Goal: Task Accomplishment & Management: Manage account settings

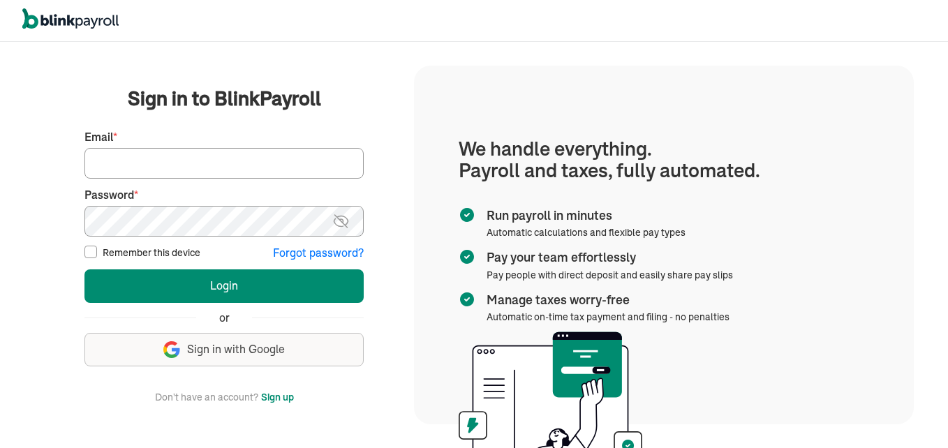
click at [233, 156] on input "Email *" at bounding box center [223, 163] width 279 height 31
type input "admin@jaycarestaffingexperts.com"
click at [84, 269] on button "Login" at bounding box center [223, 286] width 279 height 34
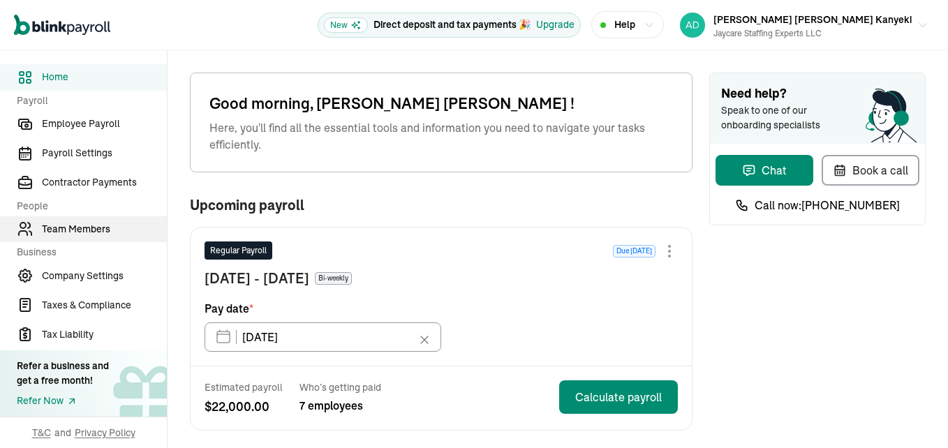
click at [91, 228] on span "Team Members" at bounding box center [104, 229] width 125 height 15
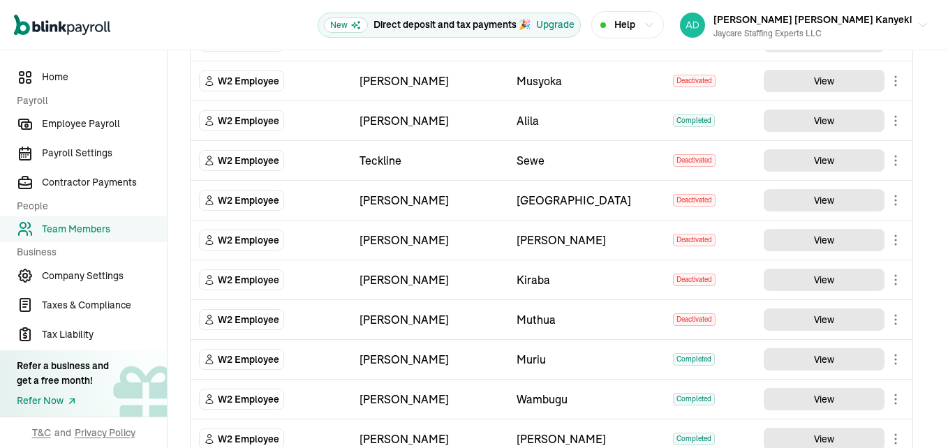
scroll to position [836, 0]
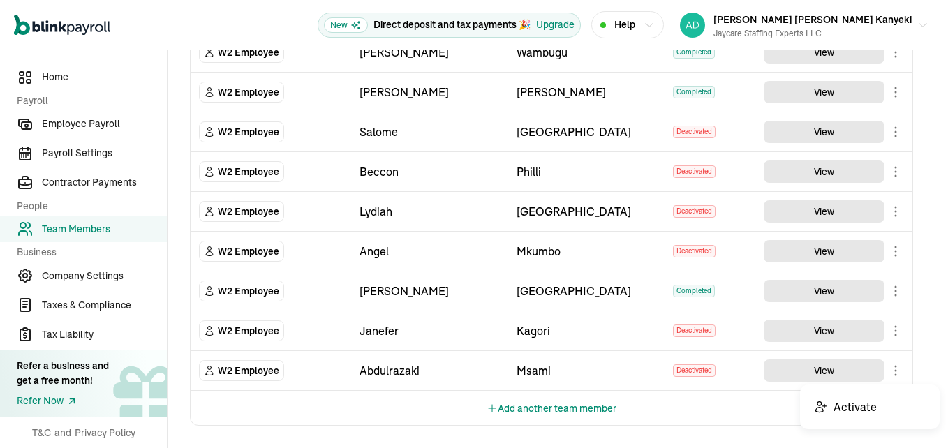
click at [898, 370] on body "Open main menu New Direct deposit and tax payments 🎉 Upgrade Help Jane Caroline…" at bounding box center [474, 224] width 948 height 448
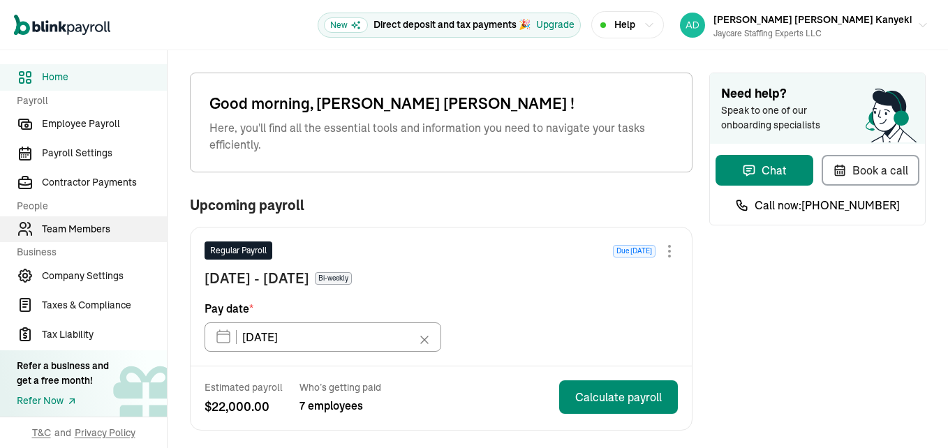
click at [91, 228] on span "Team Members" at bounding box center [104, 229] width 125 height 15
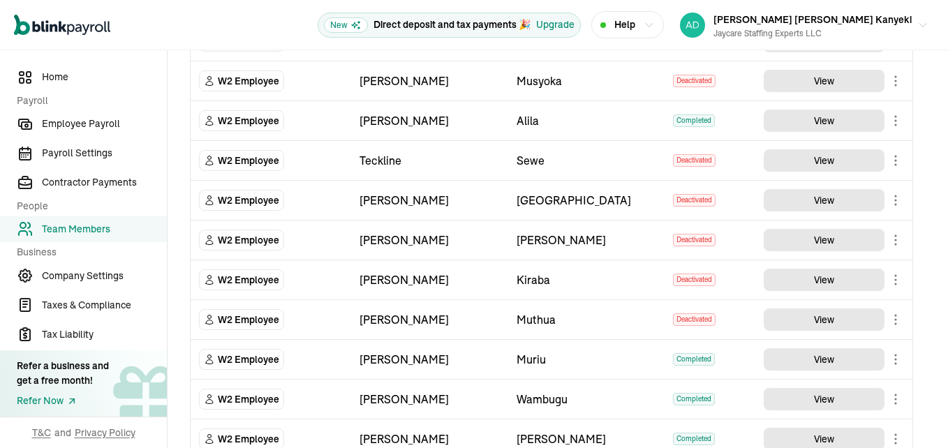
scroll to position [836, 0]
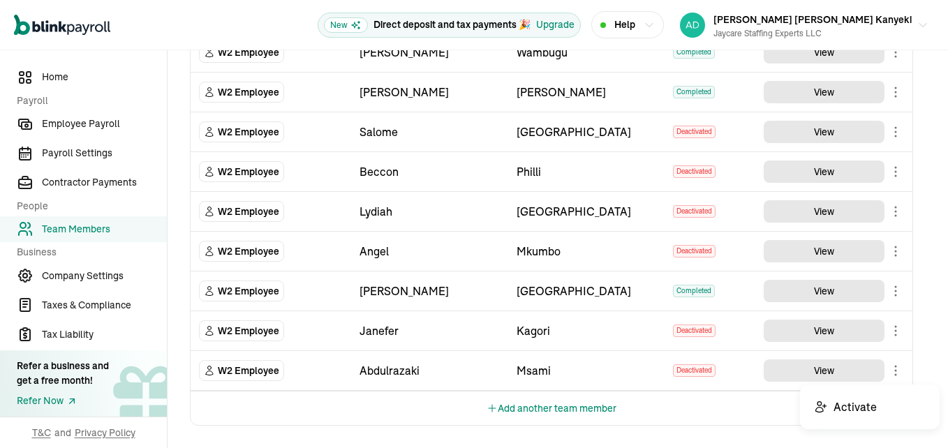
click at [898, 370] on body "Open main menu New Direct deposit and tax payments 🎉 Upgrade Help Jane Caroline…" at bounding box center [474, 224] width 948 height 448
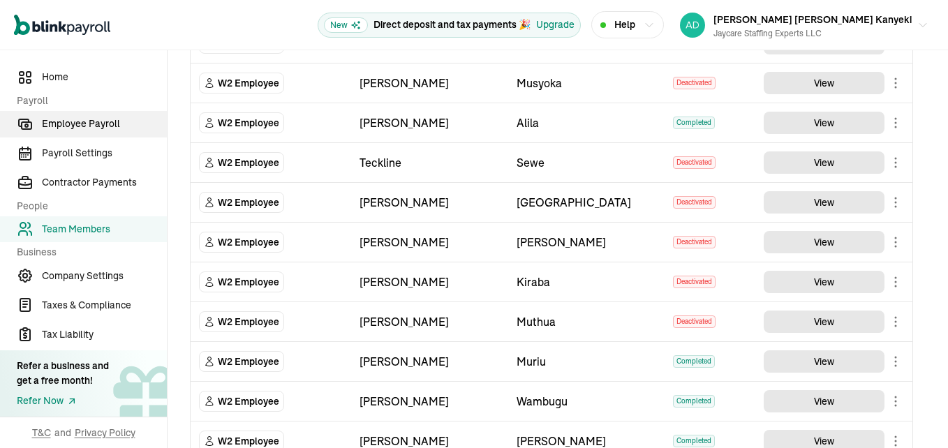
click at [93, 126] on span "Employee Payroll" at bounding box center [104, 124] width 125 height 15
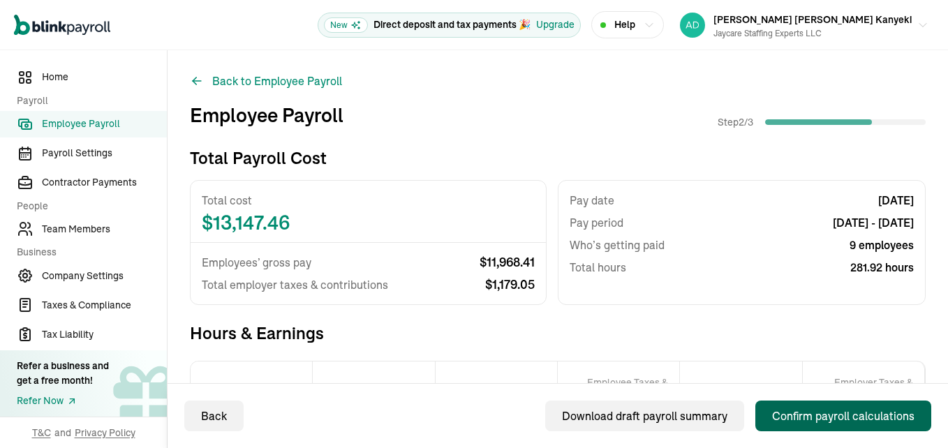
click at [834, 418] on div "Confirm payroll calculations" at bounding box center [843, 416] width 142 height 17
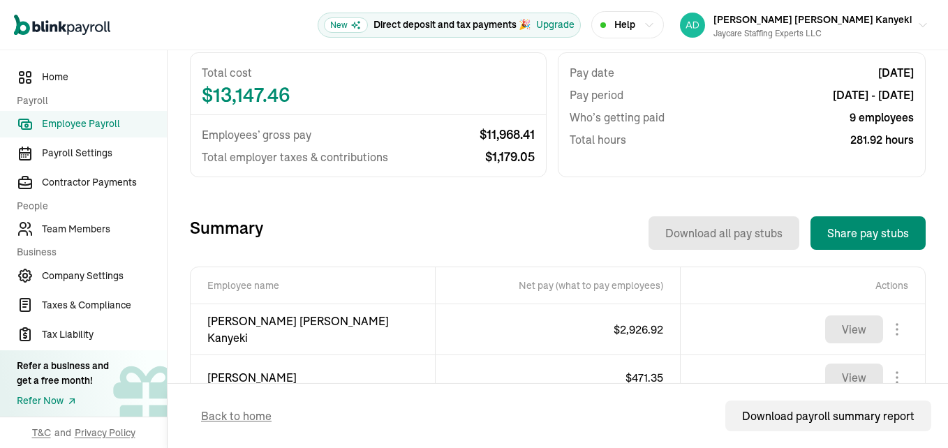
scroll to position [419, 0]
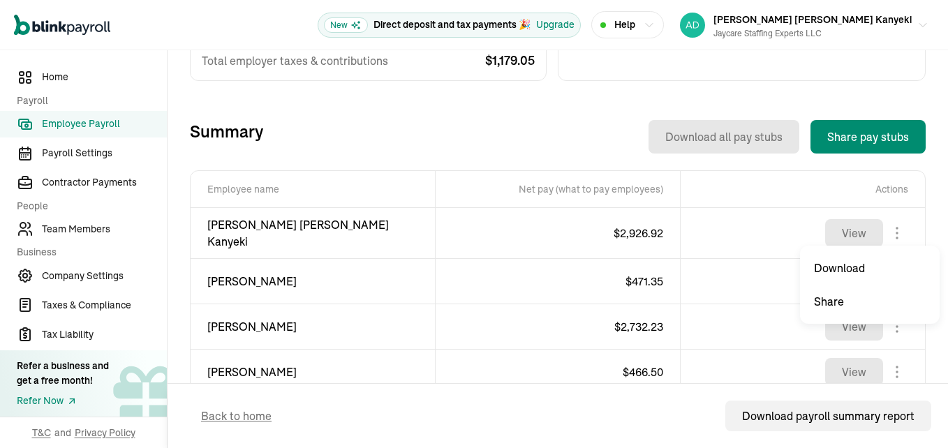
click at [887, 228] on body "Open main menu New Direct deposit and tax payments 🎉 Upgrade Help [PERSON_NAME]…" at bounding box center [474, 224] width 948 height 448
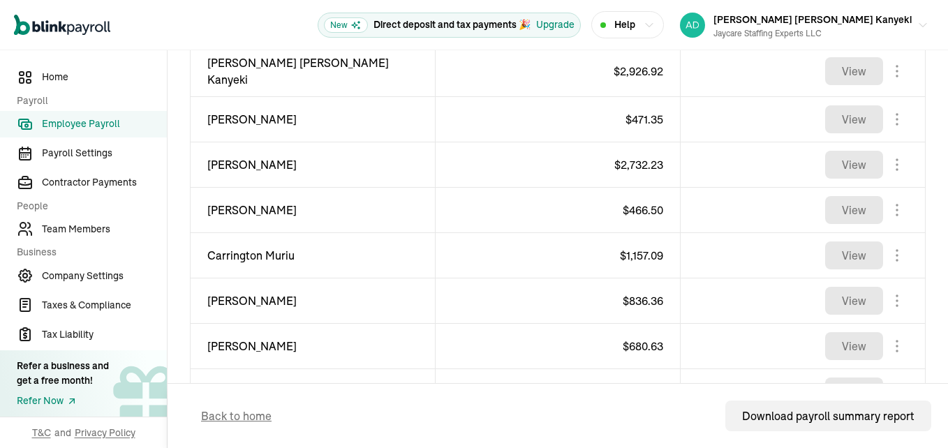
scroll to position [559, 0]
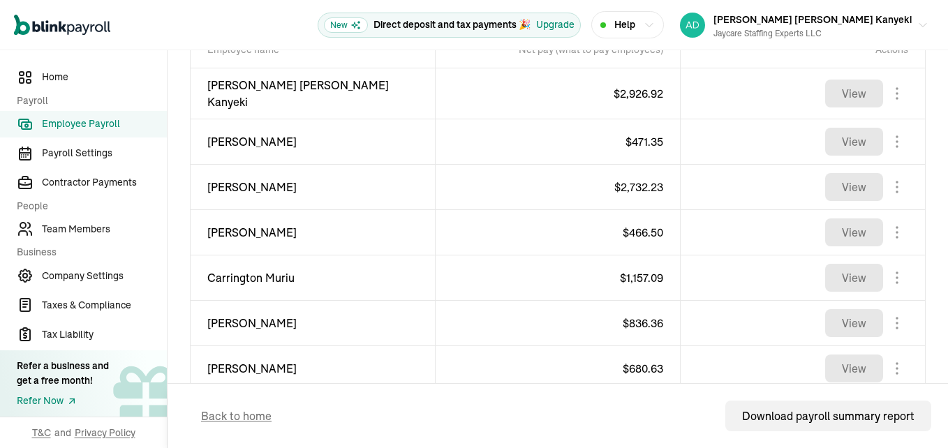
click at [887, 91] on body "Open main menu New Direct deposit and tax payments 🎉 Upgrade Help [PERSON_NAME]…" at bounding box center [474, 224] width 948 height 448
click at [890, 139] on body "Open main menu New Direct deposit and tax payments 🎉 Upgrade Help [PERSON_NAME]…" at bounding box center [474, 224] width 948 height 448
click at [885, 175] on body "Open main menu New Direct deposit and tax payments 🎉 Upgrade Help [PERSON_NAME]…" at bounding box center [474, 224] width 948 height 448
click at [887, 226] on body "Open main menu New Direct deposit and tax payments 🎉 Upgrade Help [PERSON_NAME]…" at bounding box center [474, 224] width 948 height 448
click at [889, 226] on body "Open main menu New Direct deposit and tax payments 🎉 Upgrade Help [PERSON_NAME]…" at bounding box center [474, 224] width 948 height 448
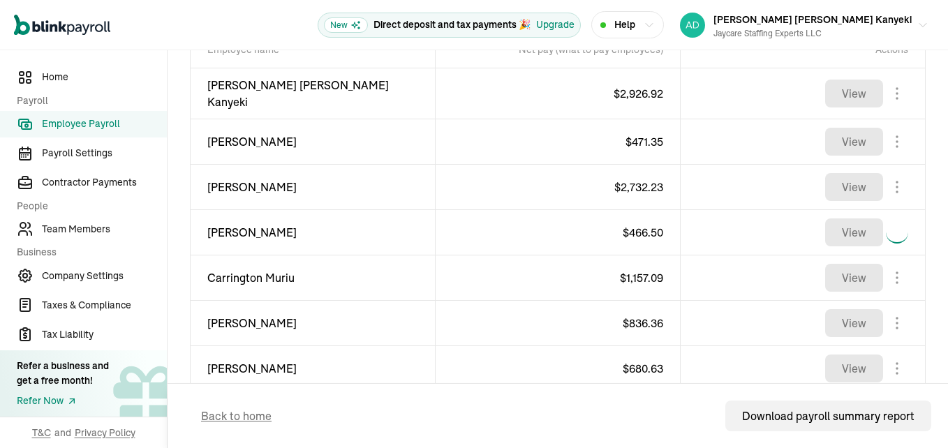
click at [883, 268] on body "Open main menu New Direct deposit and tax payments 🎉 Upgrade Help [PERSON_NAME]…" at bounding box center [474, 224] width 948 height 448
click at [886, 312] on div at bounding box center [897, 323] width 22 height 22
click at [883, 317] on body "Open main menu New Direct deposit and tax payments 🎉 Upgrade Help [PERSON_NAME]…" at bounding box center [474, 224] width 948 height 448
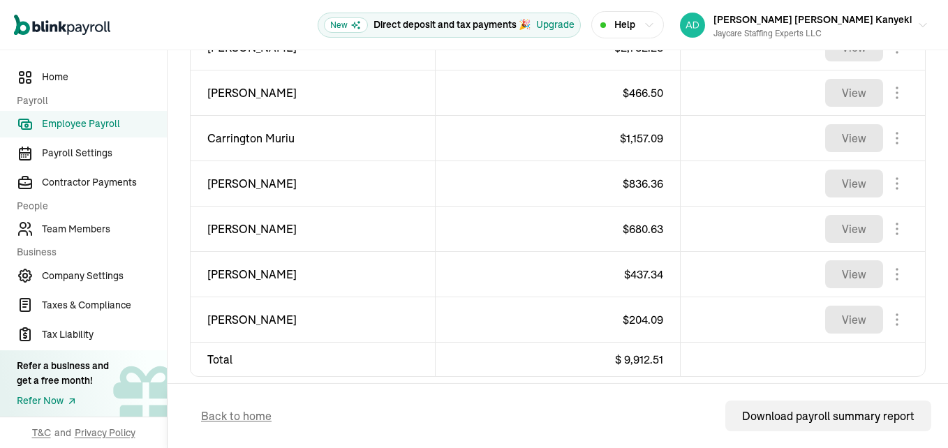
scroll to position [716, 0]
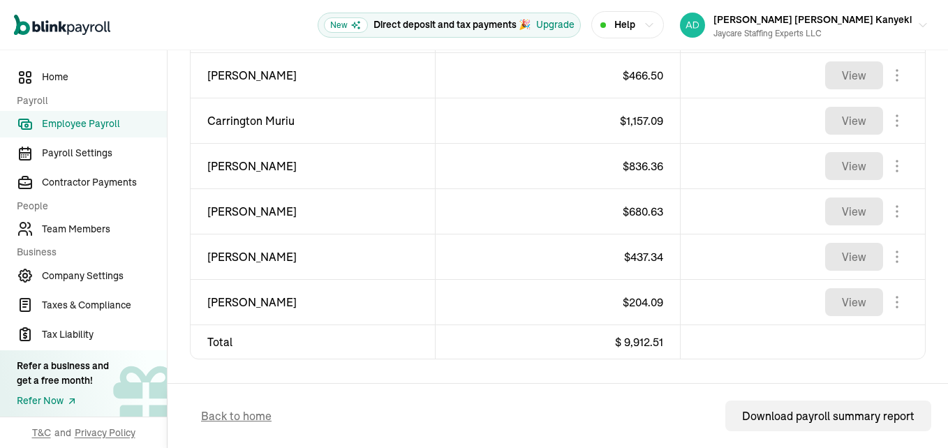
click at [886, 164] on body "Open main menu New Direct deposit and tax payments 🎉 Upgrade Help [PERSON_NAME]…" at bounding box center [474, 224] width 948 height 448
click at [885, 205] on body "Open main menu New Direct deposit and tax payments 🎉 Upgrade Help [PERSON_NAME]…" at bounding box center [474, 224] width 948 height 448
click at [885, 251] on body "Open main menu New Direct deposit and tax payments 🎉 Upgrade Help [PERSON_NAME]…" at bounding box center [474, 224] width 948 height 448
click at [889, 295] on body "Open main menu New Direct deposit and tax payments 🎉 Upgrade Help [PERSON_NAME]…" at bounding box center [474, 224] width 948 height 448
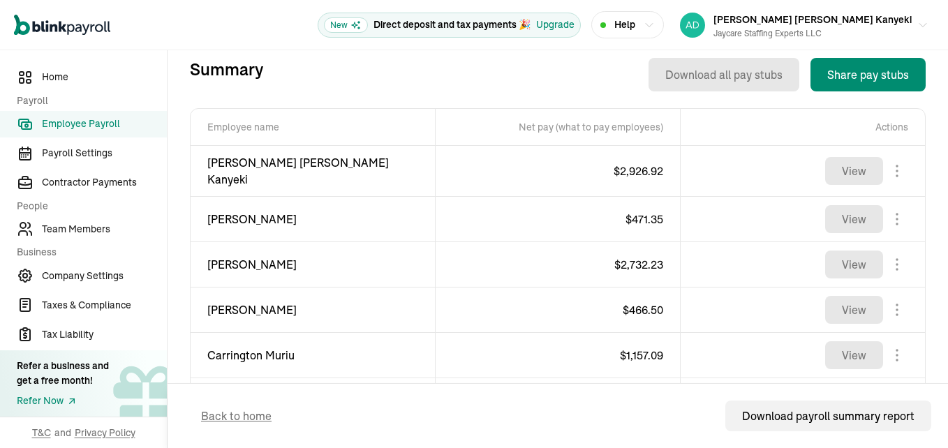
scroll to position [436, 0]
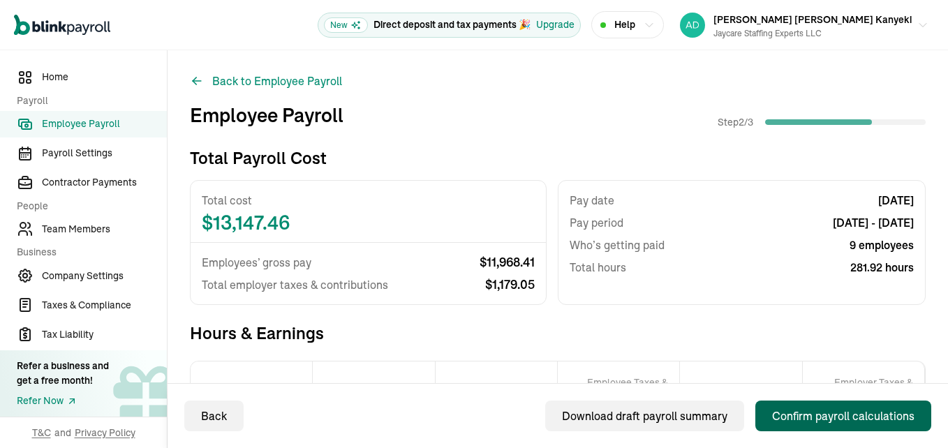
click at [834, 418] on div "Confirm payroll calculations" at bounding box center [843, 416] width 142 height 17
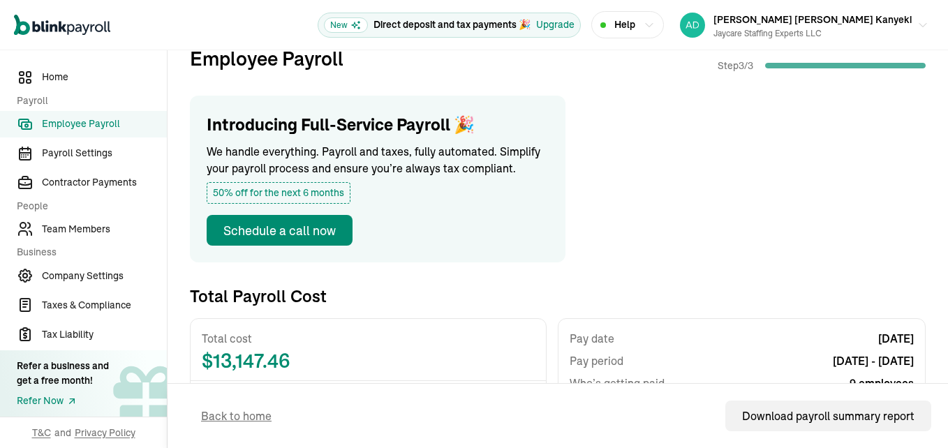
scroll to position [419, 0]
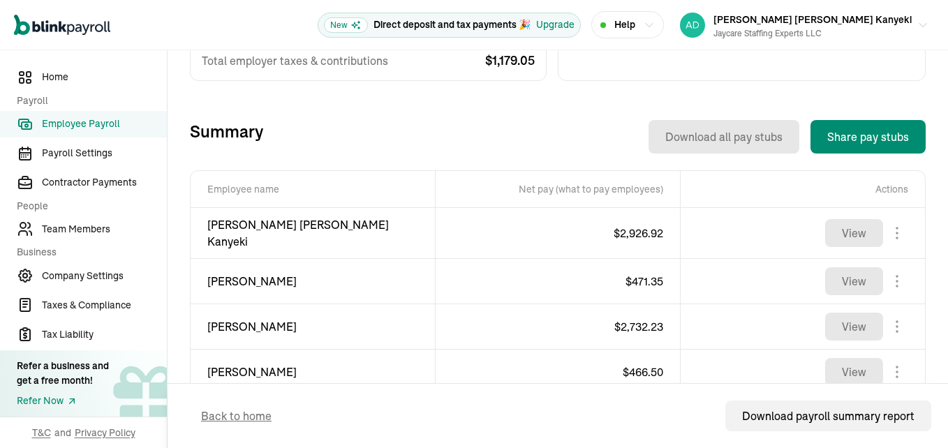
click at [887, 228] on body "Open main menu New Direct deposit and tax payments 🎉 Upgrade Help [PERSON_NAME]…" at bounding box center [474, 224] width 948 height 448
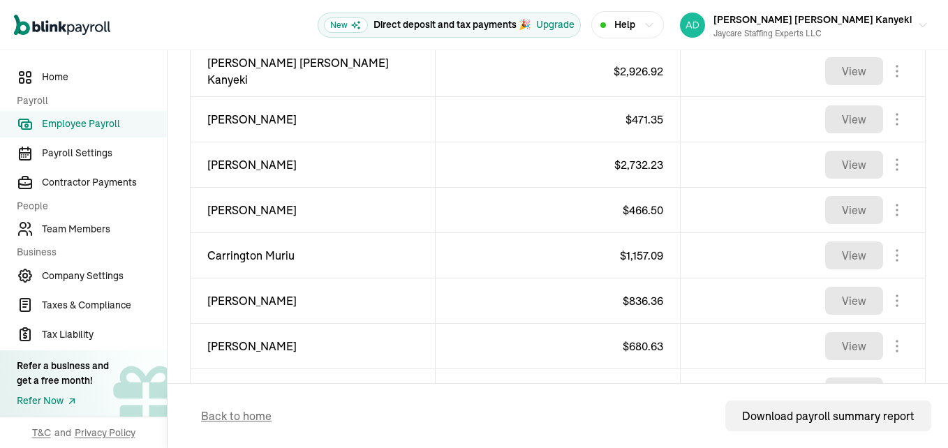
scroll to position [559, 0]
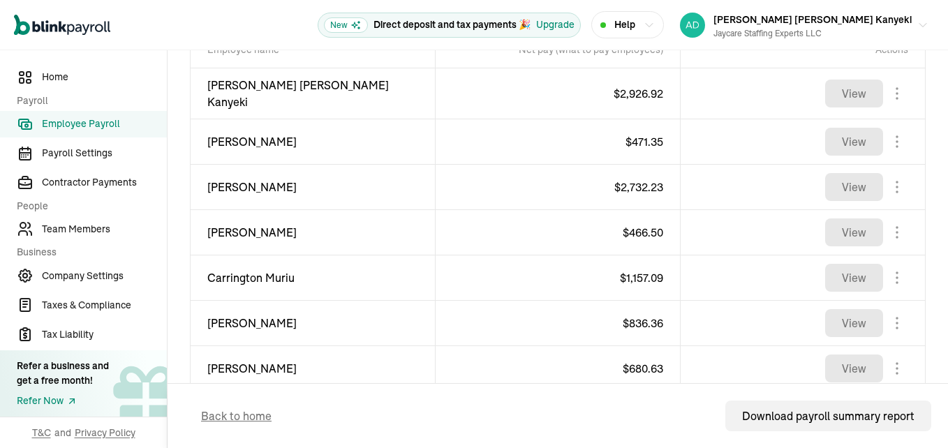
click at [887, 91] on body "Open main menu New Direct deposit and tax payments 🎉 Upgrade Help [PERSON_NAME]…" at bounding box center [474, 224] width 948 height 448
click at [890, 139] on body "Open main menu New Direct deposit and tax payments 🎉 Upgrade Help [PERSON_NAME]…" at bounding box center [474, 224] width 948 height 448
click at [885, 175] on body "Open main menu New Direct deposit and tax payments 🎉 Upgrade Help [PERSON_NAME]…" at bounding box center [474, 224] width 948 height 448
click at [887, 226] on body "Open main menu New Direct deposit and tax payments 🎉 Upgrade Help [PERSON_NAME]…" at bounding box center [474, 224] width 948 height 448
click at [889, 226] on body "Open main menu New Direct deposit and tax payments 🎉 Upgrade Help [PERSON_NAME]…" at bounding box center [474, 224] width 948 height 448
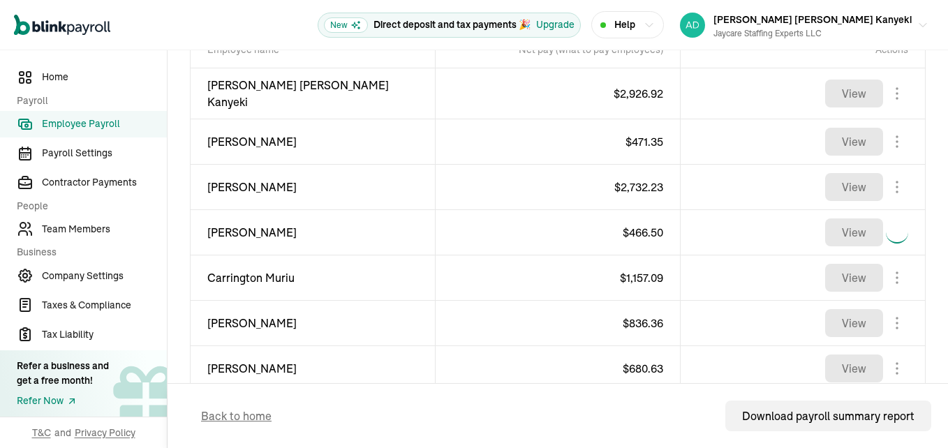
click at [883, 268] on body "Open main menu New Direct deposit and tax payments 🎉 Upgrade Help [PERSON_NAME]…" at bounding box center [474, 224] width 948 height 448
click at [886, 312] on div at bounding box center [897, 323] width 22 height 22
click at [883, 317] on body "Open main menu New Direct deposit and tax payments 🎉 Upgrade Help [PERSON_NAME]…" at bounding box center [474, 224] width 948 height 448
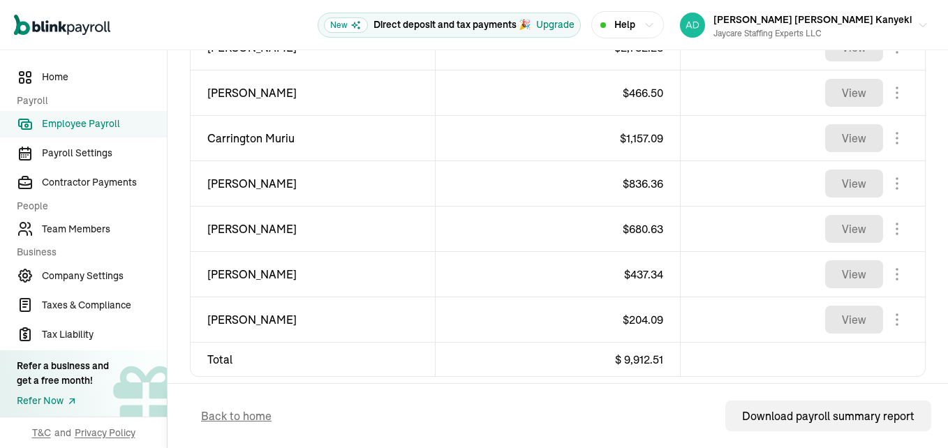
scroll to position [716, 0]
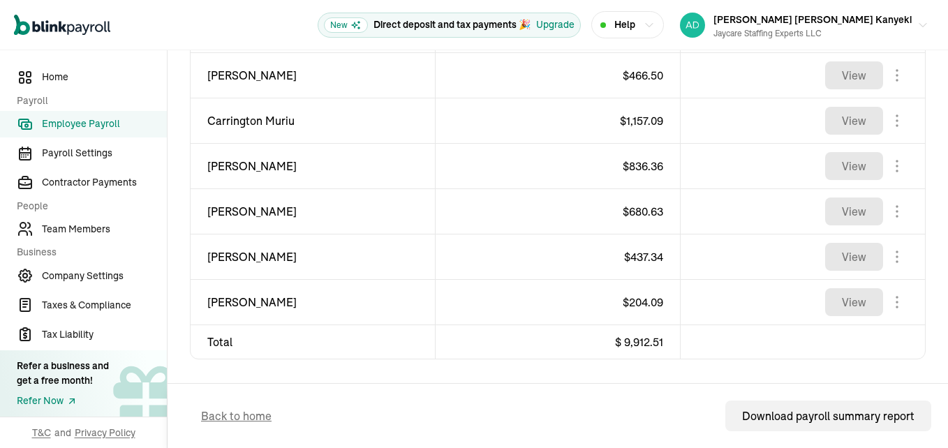
click at [886, 164] on body "Open main menu New Direct deposit and tax payments 🎉 Upgrade Help [PERSON_NAME]…" at bounding box center [474, 224] width 948 height 448
click at [885, 205] on body "Open main menu New Direct deposit and tax payments 🎉 Upgrade Help [PERSON_NAME]…" at bounding box center [474, 224] width 948 height 448
click at [885, 251] on body "Open main menu New Direct deposit and tax payments 🎉 Upgrade Help [PERSON_NAME]…" at bounding box center [474, 224] width 948 height 448
click at [889, 295] on body "Open main menu New Direct deposit and tax payments 🎉 Upgrade Help [PERSON_NAME]…" at bounding box center [474, 224] width 948 height 448
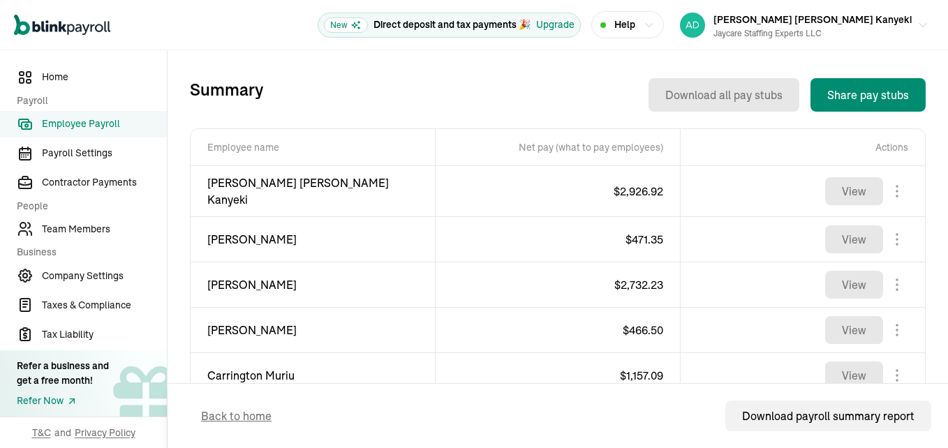
scroll to position [436, 0]
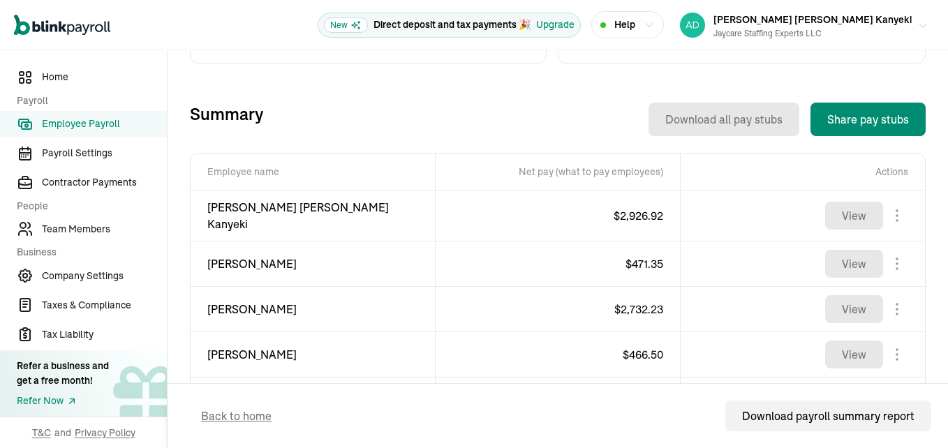
click at [917, 22] on icon "button" at bounding box center [922, 25] width 11 height 11
